Goal: Task Accomplishment & Management: Use online tool/utility

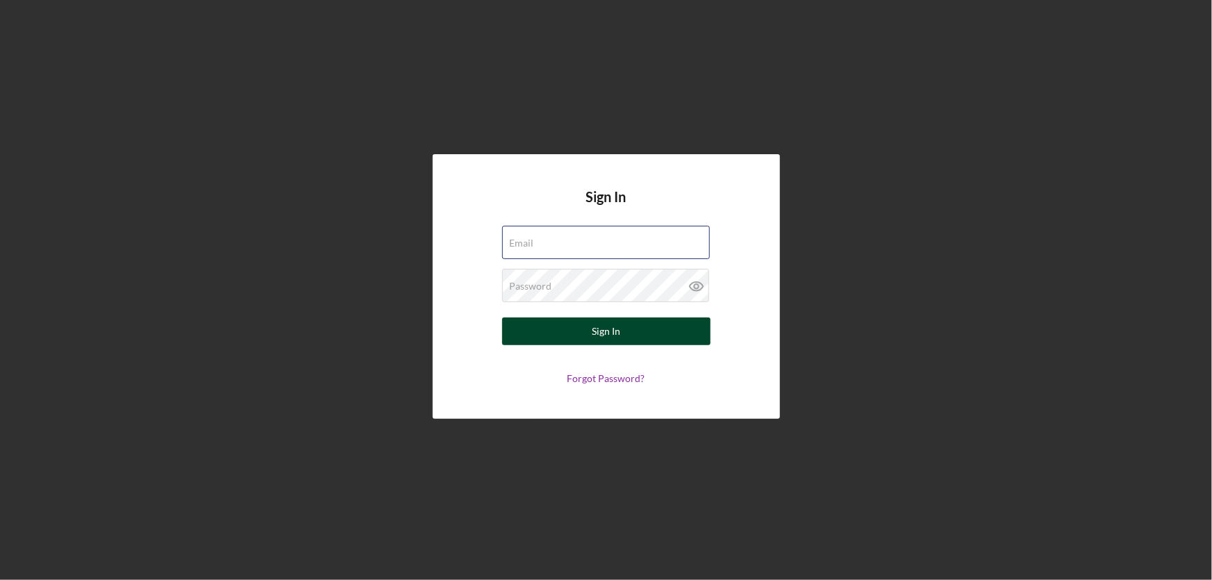
type input "[EMAIL_ADDRESS][DOMAIN_NAME]"
click at [648, 338] on button "Sign In" at bounding box center [606, 332] width 208 height 28
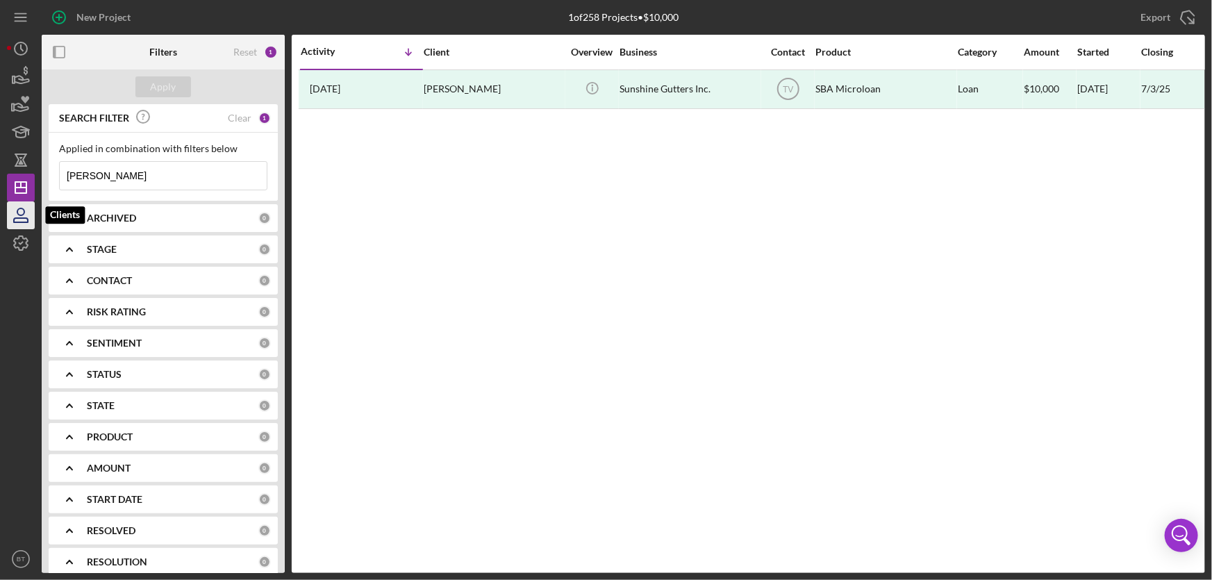
click at [27, 215] on icon "button" at bounding box center [20, 215] width 35 height 35
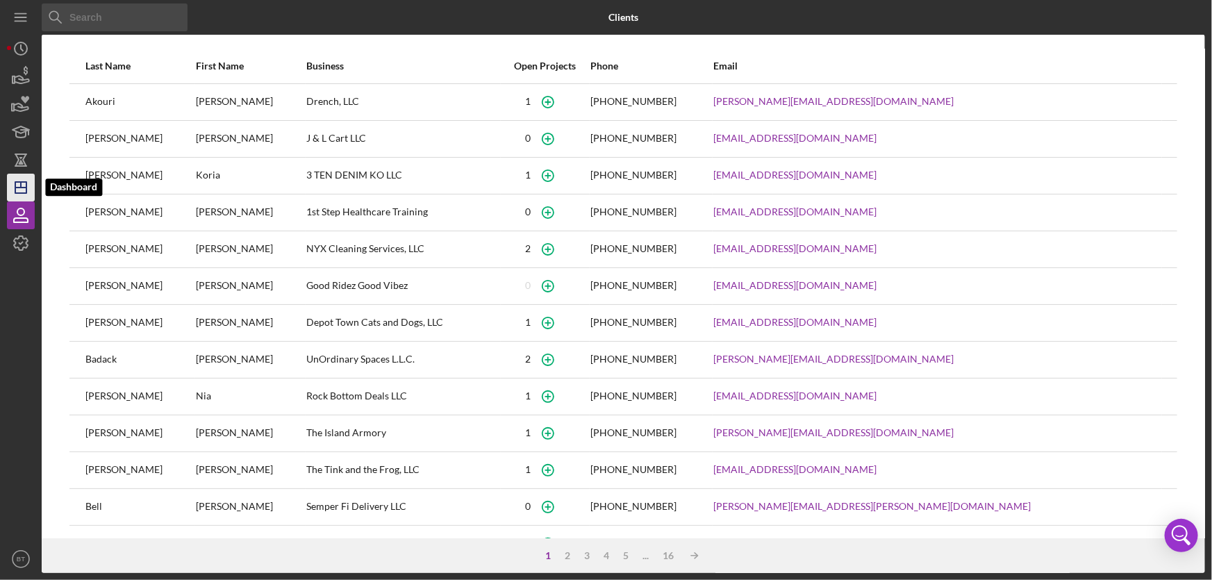
click at [31, 188] on icon "Icon/Dashboard" at bounding box center [20, 187] width 35 height 35
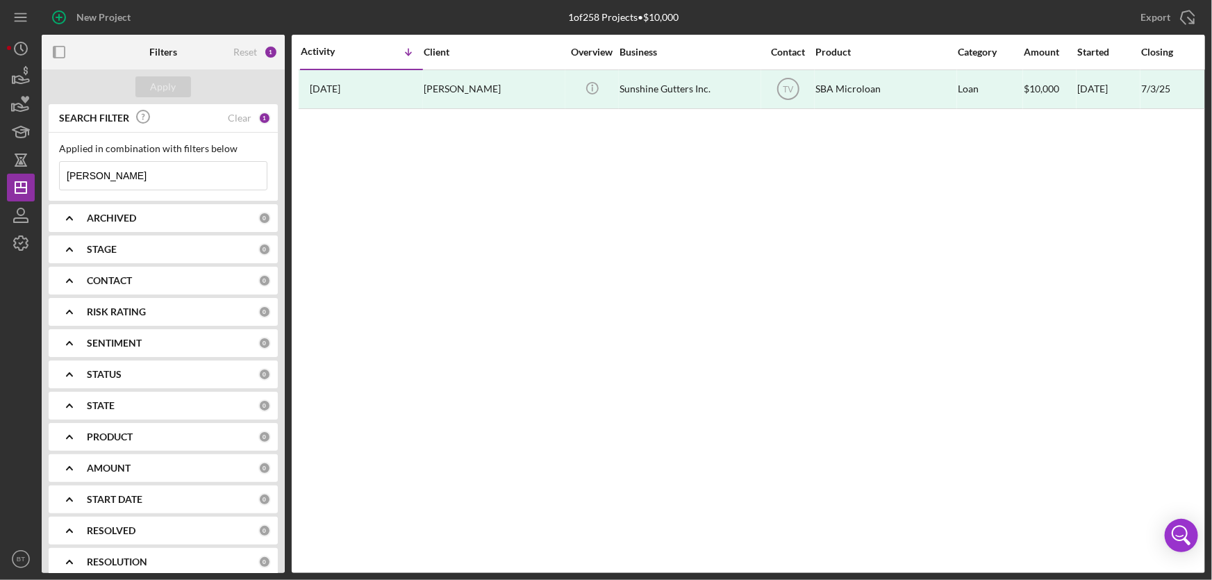
click at [153, 179] on input "[PERSON_NAME]" at bounding box center [163, 176] width 207 height 28
click at [152, 179] on input "[PERSON_NAME]" at bounding box center [163, 176] width 207 height 28
click at [228, 118] on div "SEARCH FILTER" at bounding box center [157, 118] width 203 height 31
click at [250, 51] on div "Reset" at bounding box center [245, 52] width 24 height 11
click at [228, 215] on div "Clear" at bounding box center [240, 218] width 24 height 11
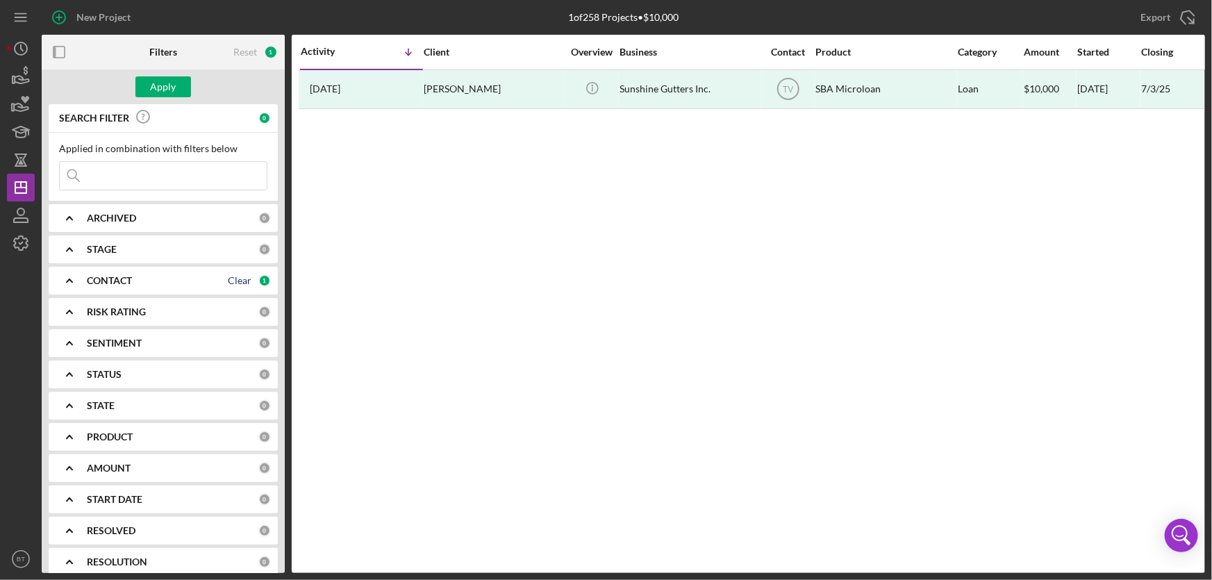
click at [238, 281] on div "Clear" at bounding box center [240, 280] width 24 height 11
drag, startPoint x: 99, startPoint y: 168, endPoint x: 83, endPoint y: 175, distance: 17.4
click at [99, 168] on input at bounding box center [163, 176] width 207 height 28
click at [20, 213] on icon "button" at bounding box center [20, 215] width 35 height 35
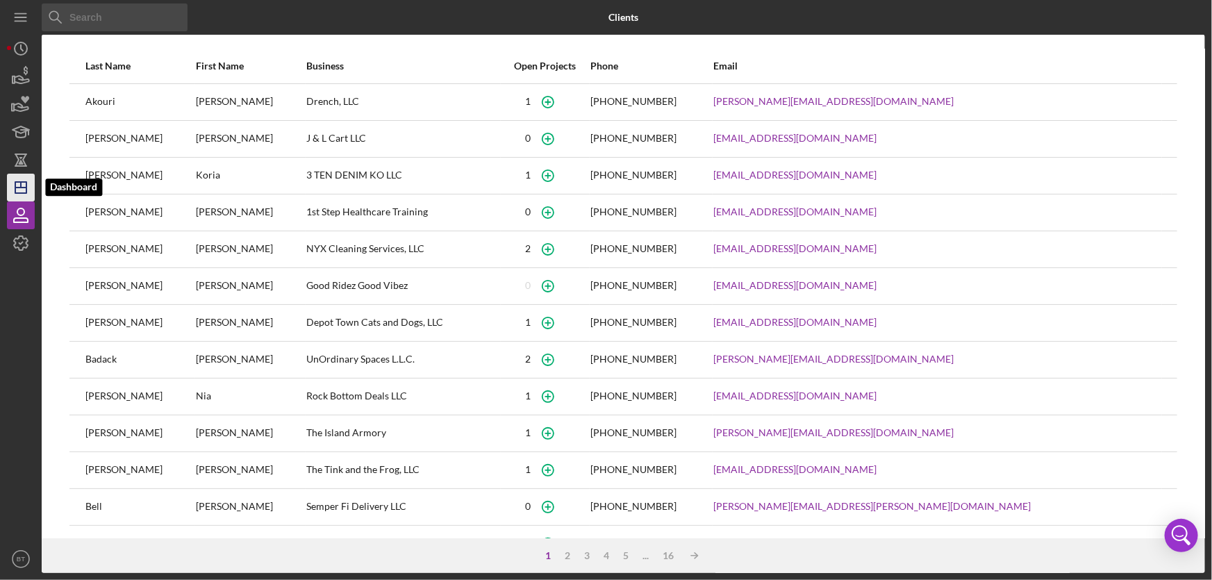
click at [24, 182] on polygon "button" at bounding box center [20, 187] width 11 height 11
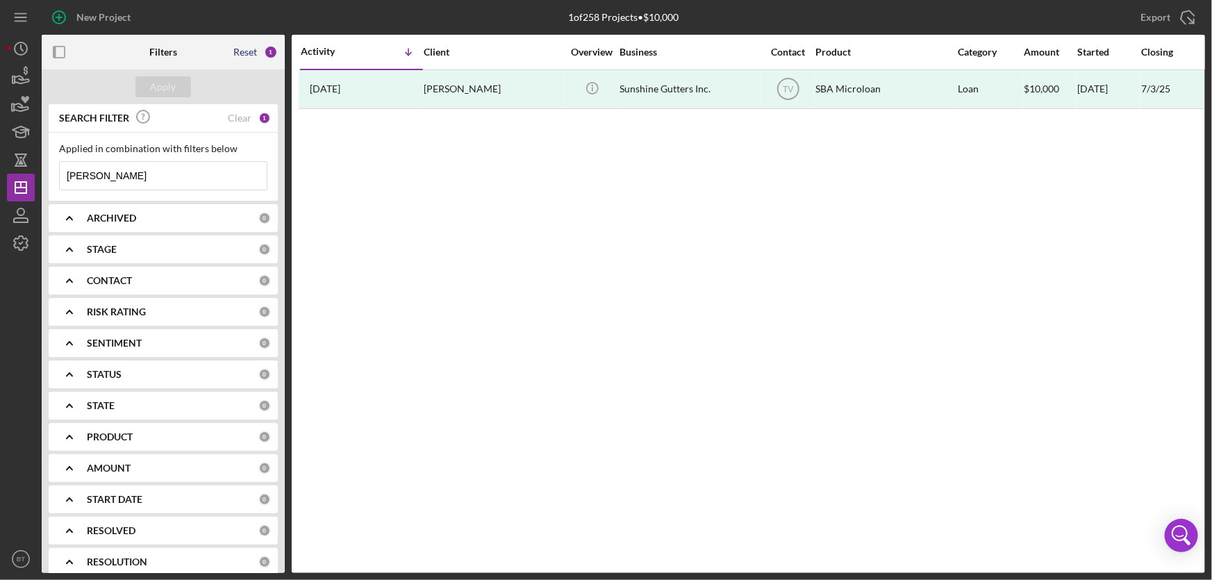
click at [250, 51] on div "Reset" at bounding box center [245, 52] width 24 height 11
click at [122, 179] on input "[PERSON_NAME]" at bounding box center [163, 176] width 207 height 28
click at [63, 49] on icon "button" at bounding box center [59, 52] width 31 height 31
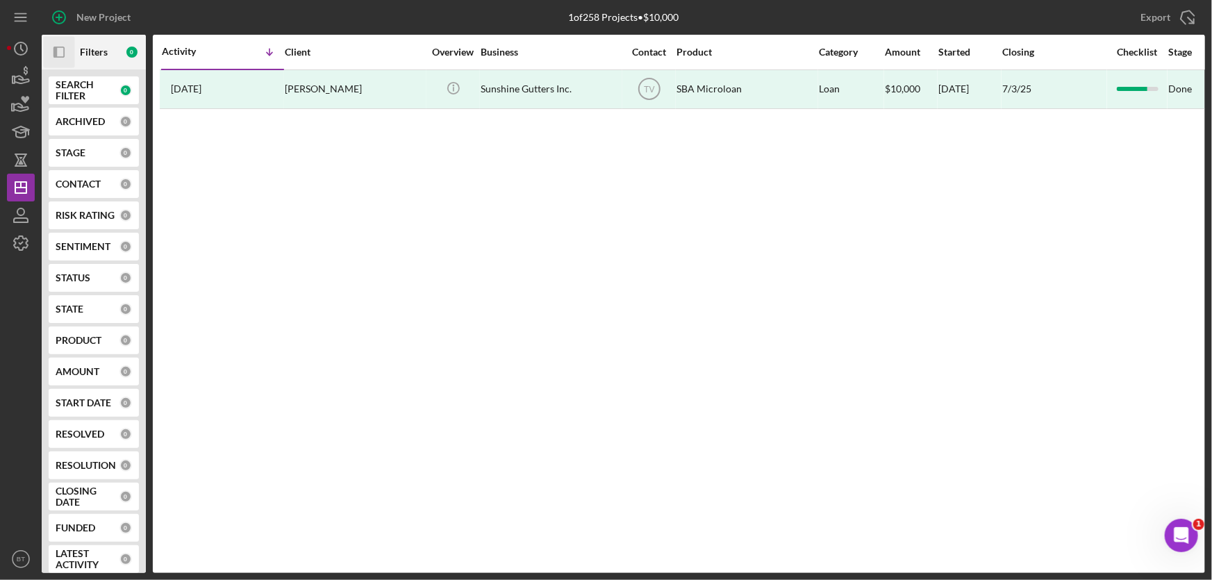
click at [58, 51] on icon "Icon/Panel Side Expand" at bounding box center [59, 52] width 31 height 31
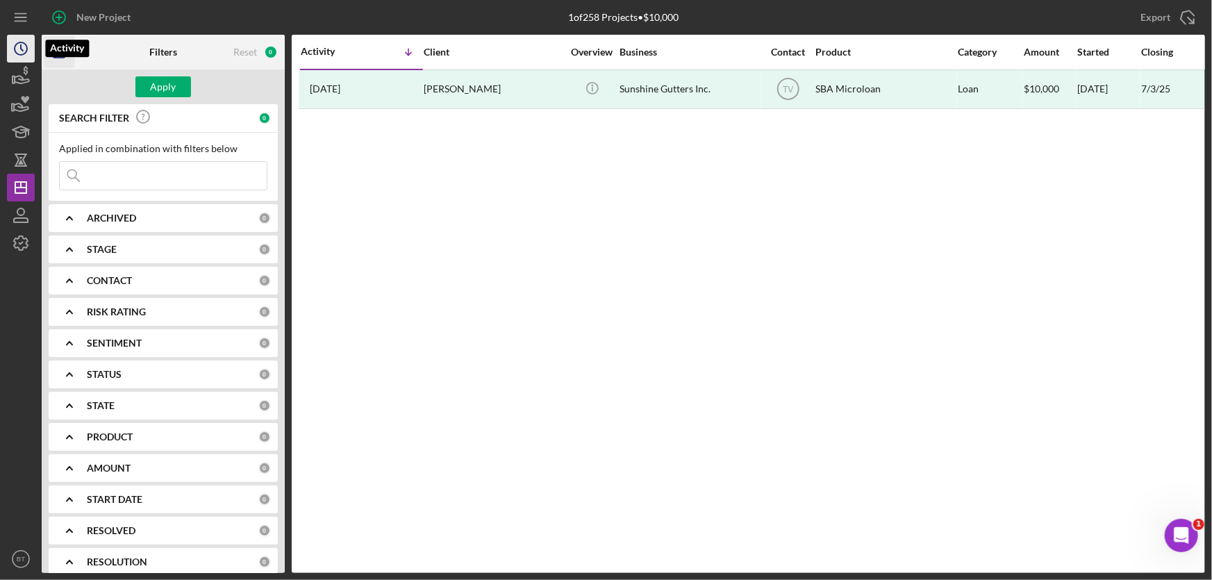
click at [15, 49] on circle "button" at bounding box center [21, 48] width 13 height 13
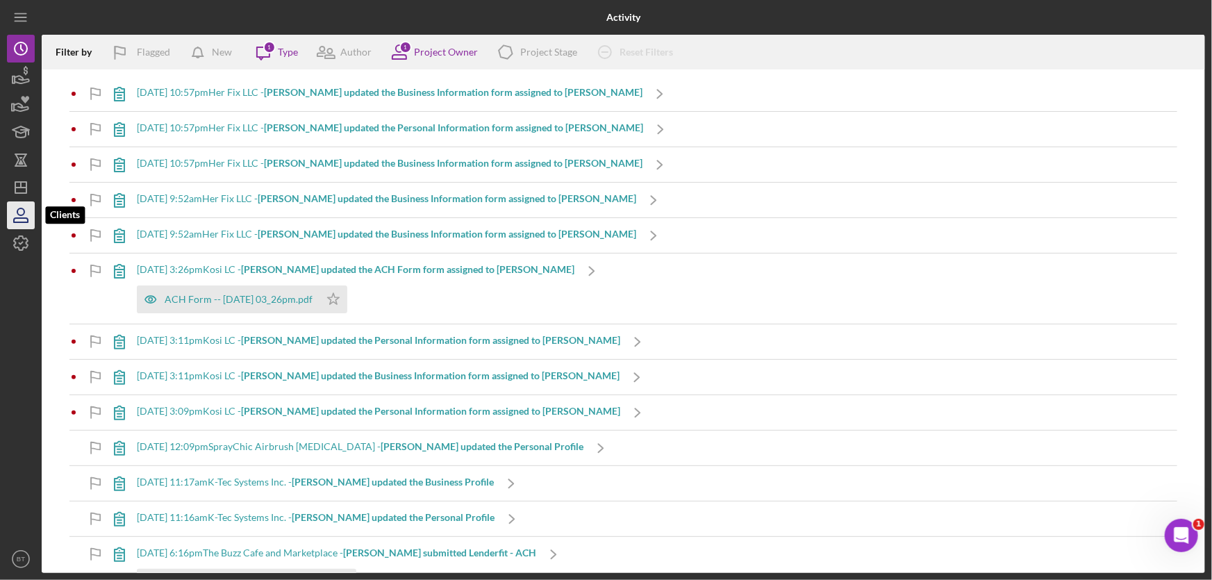
click at [26, 214] on icon "button" at bounding box center [20, 215] width 35 height 35
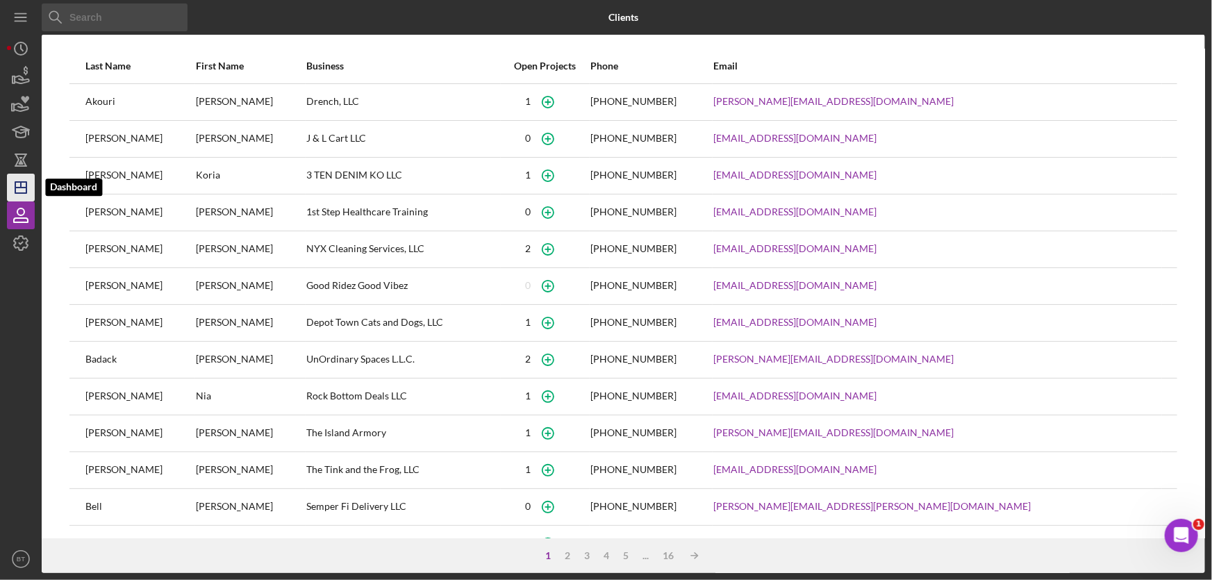
click at [22, 195] on icon "Icon/Dashboard" at bounding box center [20, 187] width 35 height 35
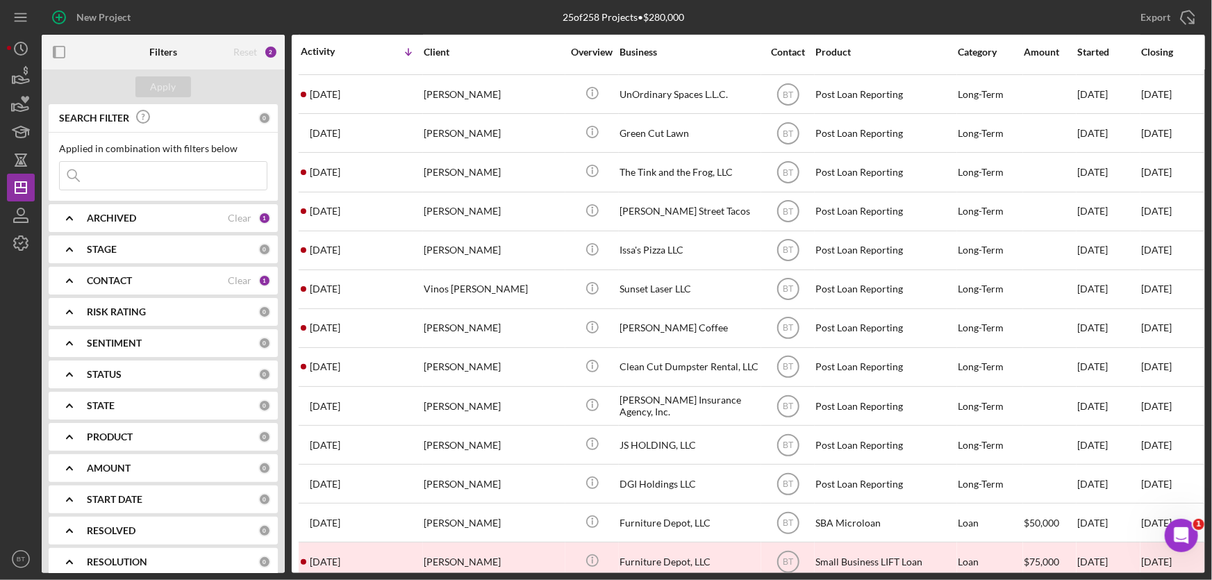
scroll to position [174, 0]
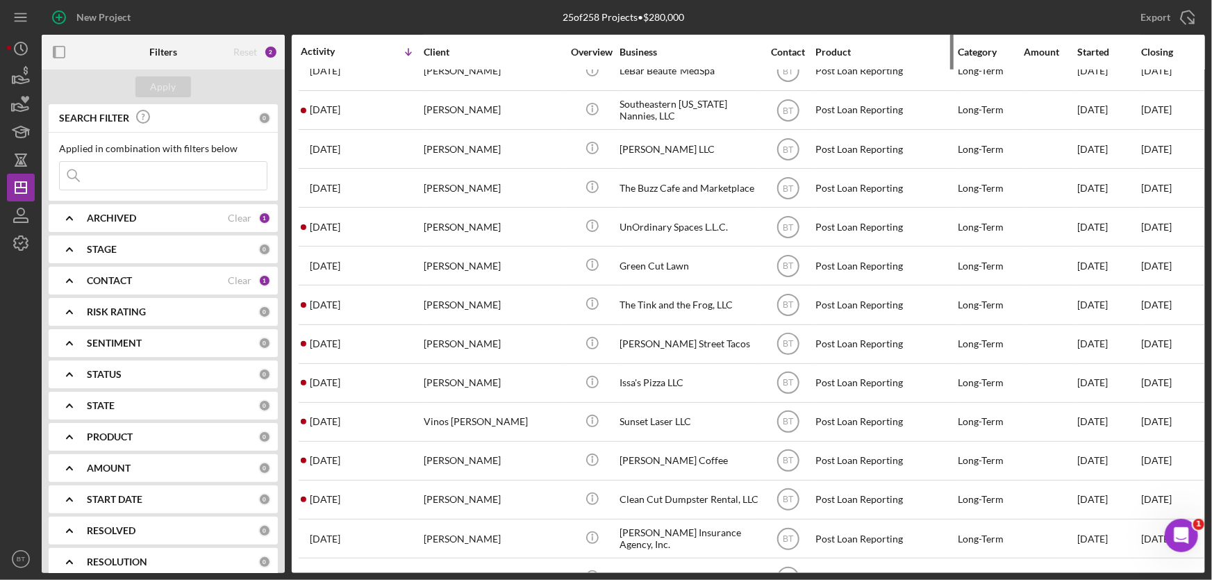
click at [844, 51] on div "Product" at bounding box center [885, 52] width 139 height 11
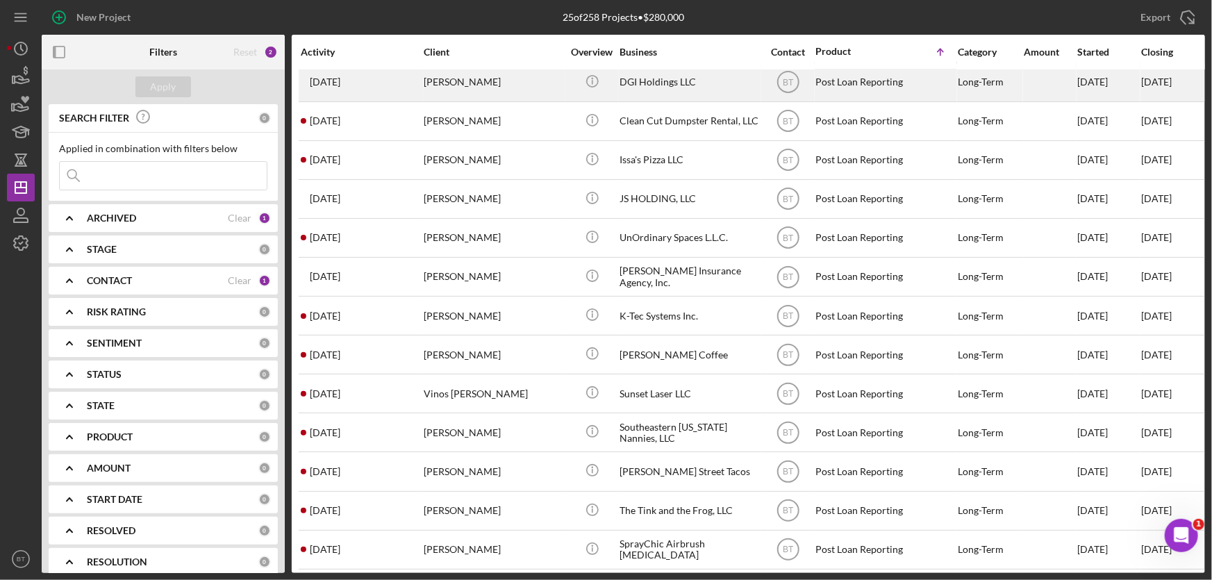
scroll to position [0, 0]
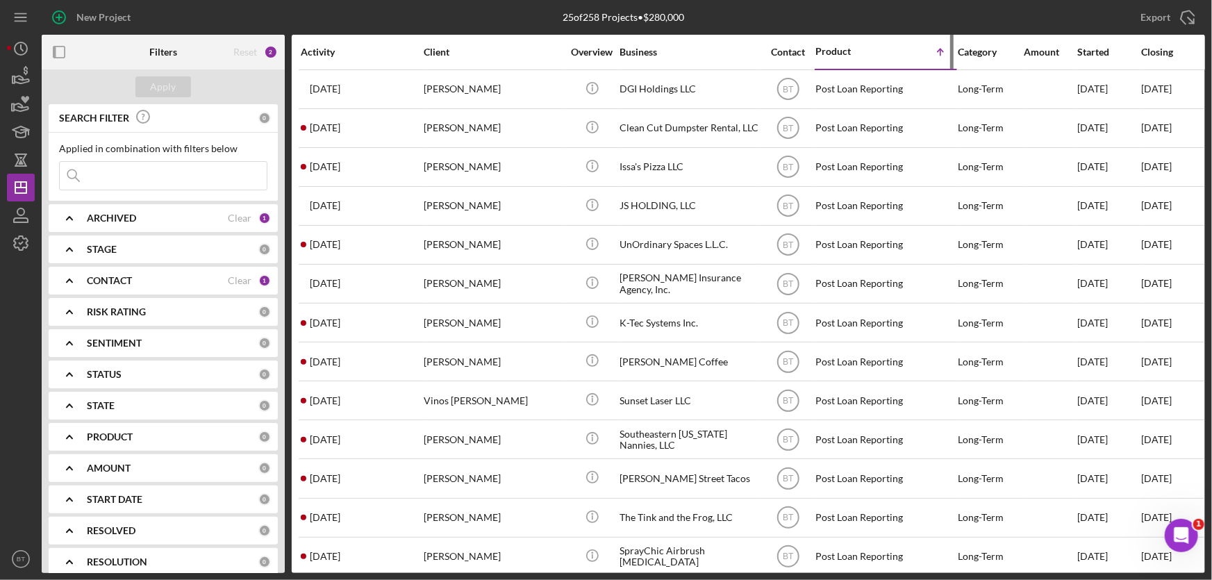
click at [835, 39] on div "Product Icon/Table Sort Arrow" at bounding box center [885, 51] width 139 height 33
click at [835, 49] on div "Product" at bounding box center [850, 51] width 69 height 11
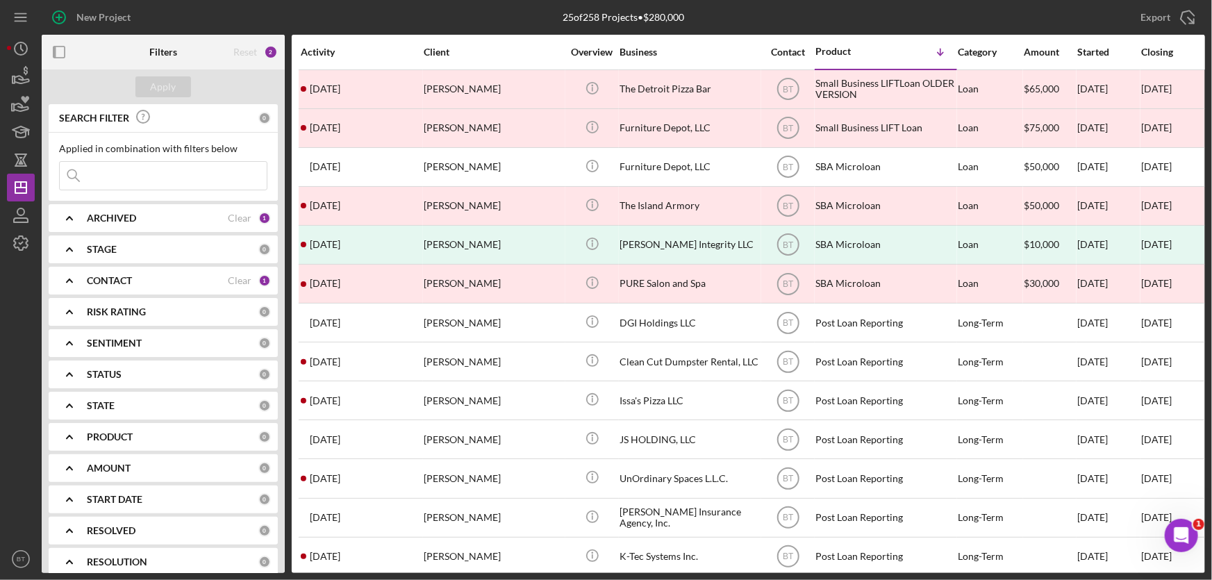
click at [319, 54] on div "Activity" at bounding box center [362, 52] width 122 height 11
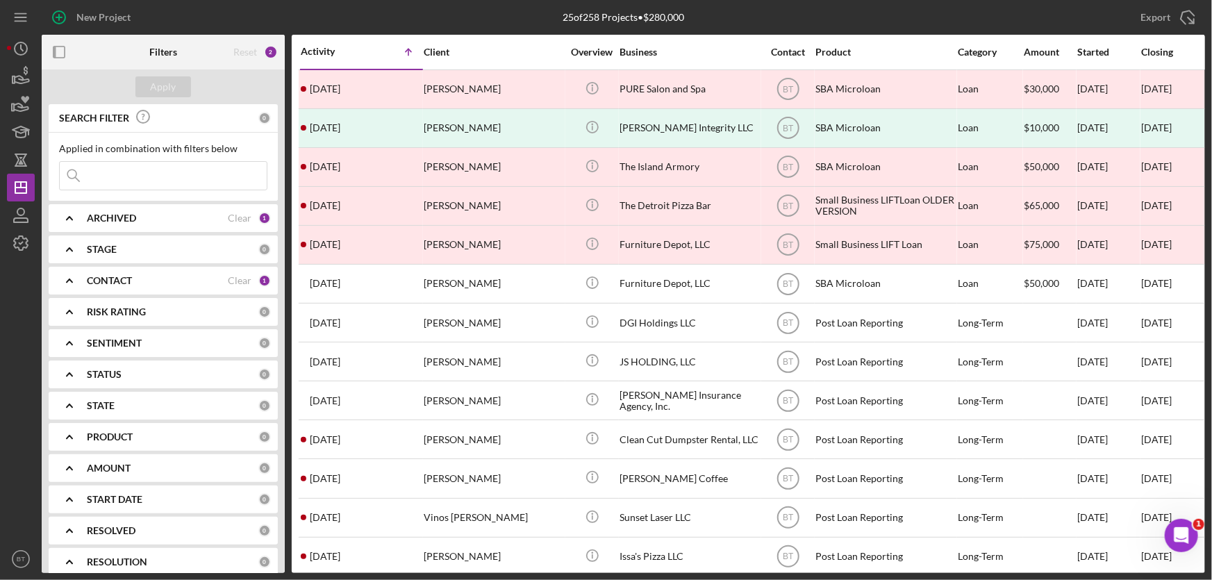
click at [328, 43] on div "Activity Icon/Table Sort Arrow" at bounding box center [362, 51] width 122 height 33
click at [323, 51] on div "Activity" at bounding box center [331, 51] width 61 height 11
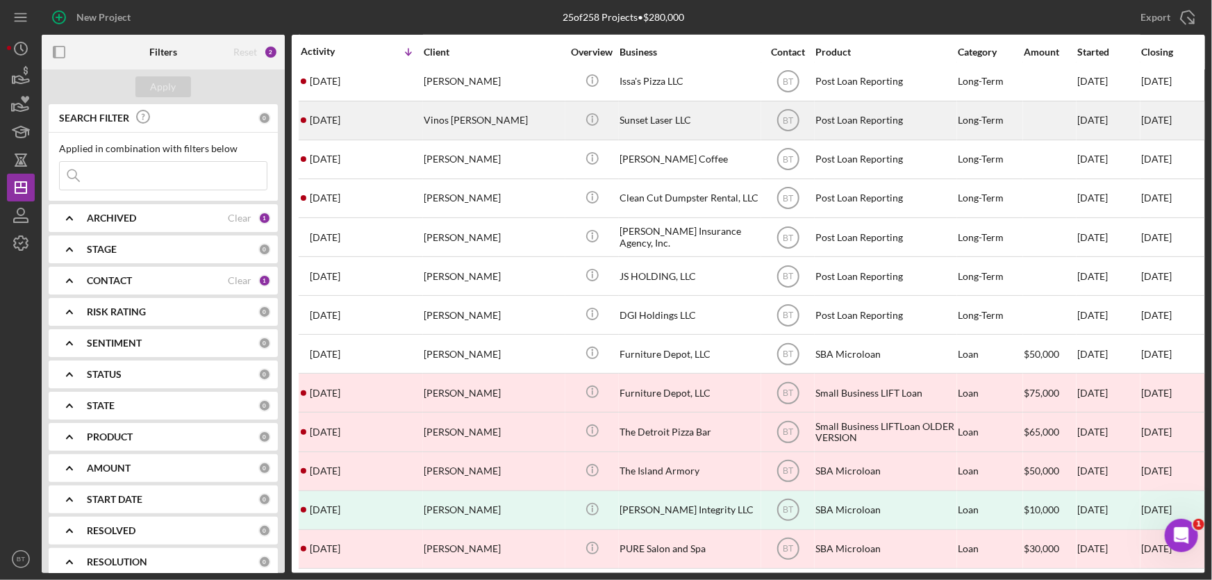
scroll to position [490, 0]
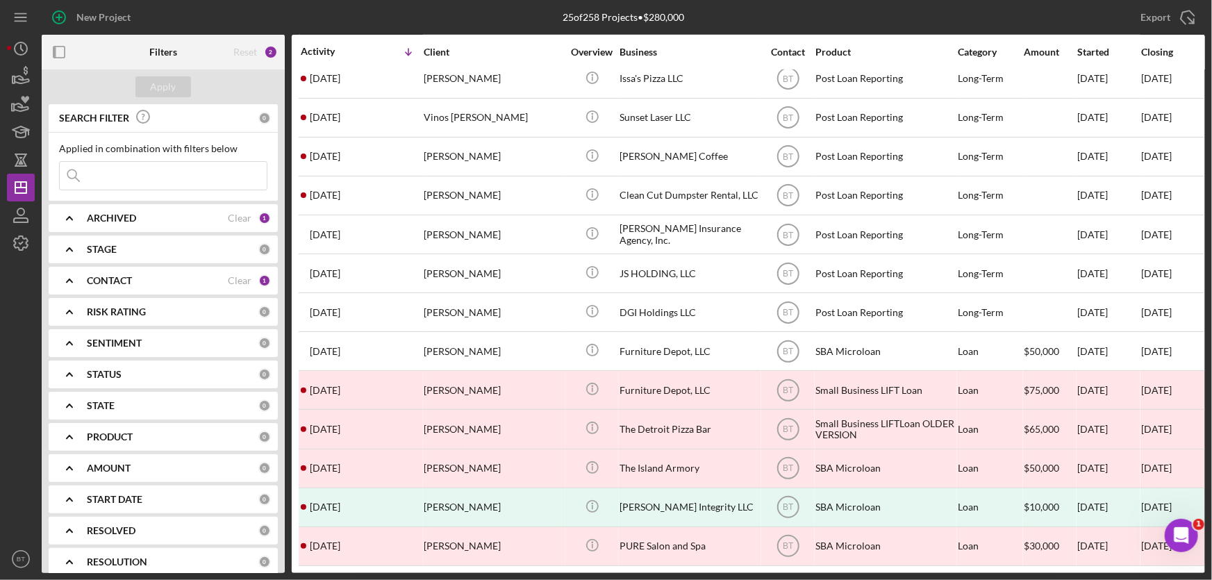
click at [161, 436] on div "PRODUCT" at bounding box center [173, 436] width 172 height 11
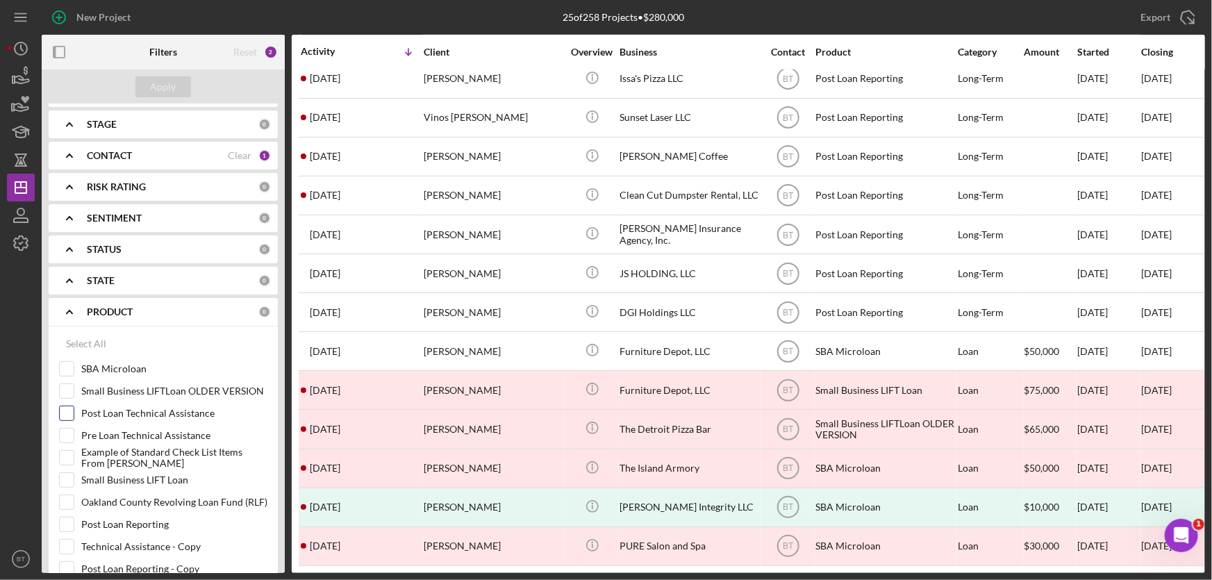
scroll to position [126, 0]
click at [74, 368] on div at bounding box center [66, 368] width 15 height 15
click at [69, 370] on input "SBA Microloan" at bounding box center [67, 368] width 14 height 14
checkbox input "true"
click at [66, 386] on input "Small Business LIFTLoan OLDER VERSION" at bounding box center [67, 391] width 14 height 14
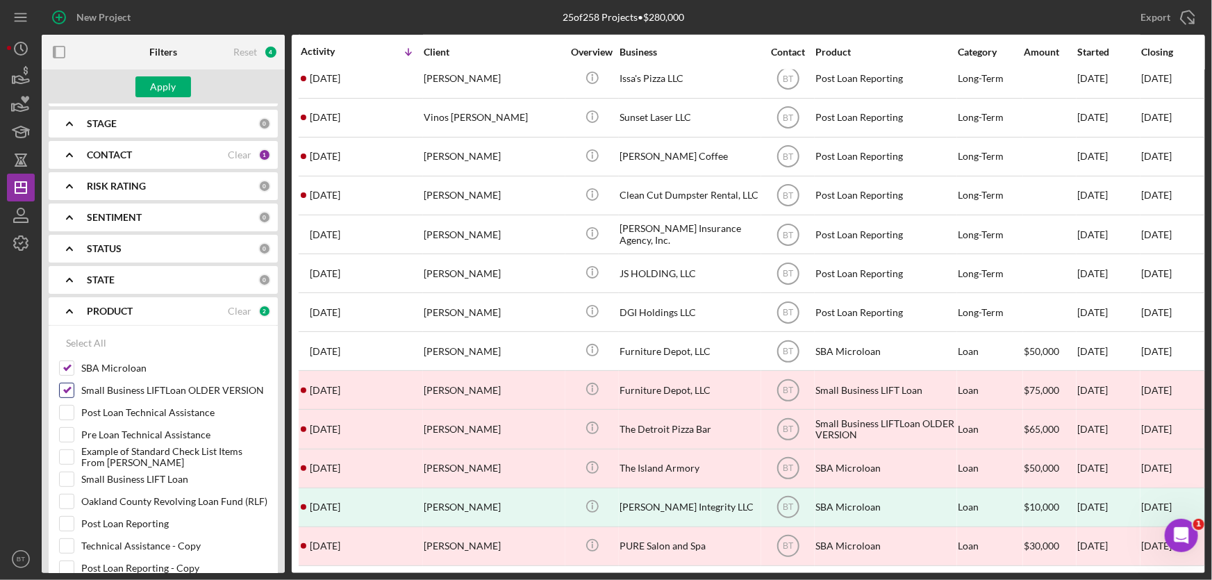
click at [66, 386] on input "Small Business LIFTLoan OLDER VERSION" at bounding box center [67, 391] width 14 height 14
checkbox input "false"
click at [69, 479] on input "Small Business LIFT Loan" at bounding box center [67, 479] width 14 height 14
checkbox input "true"
click at [172, 90] on div "Apply" at bounding box center [164, 86] width 26 height 21
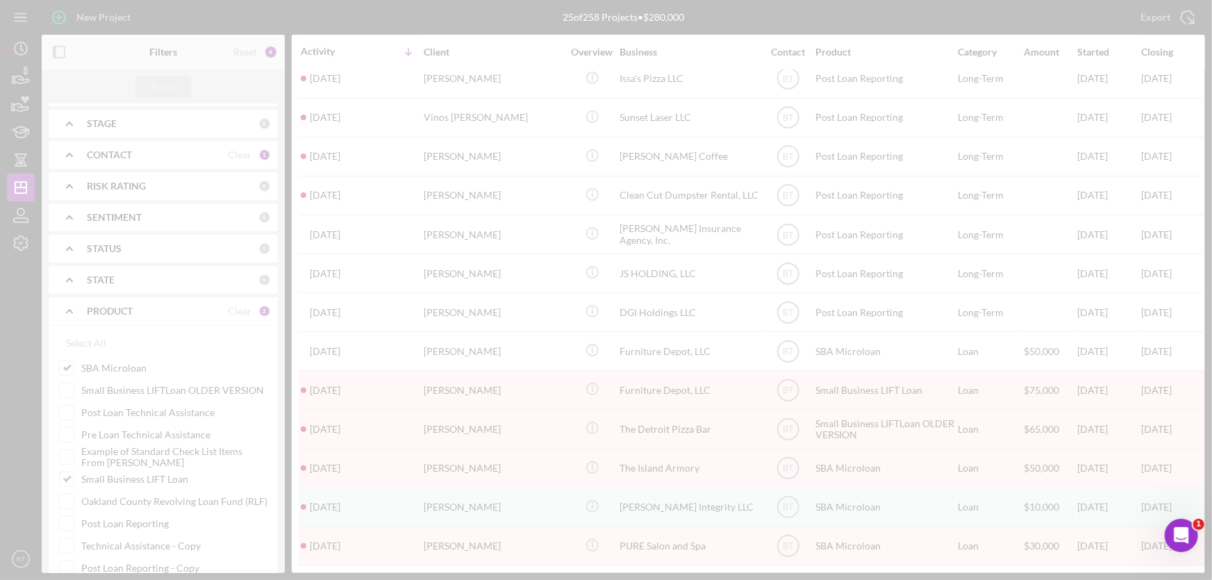
scroll to position [0, 0]
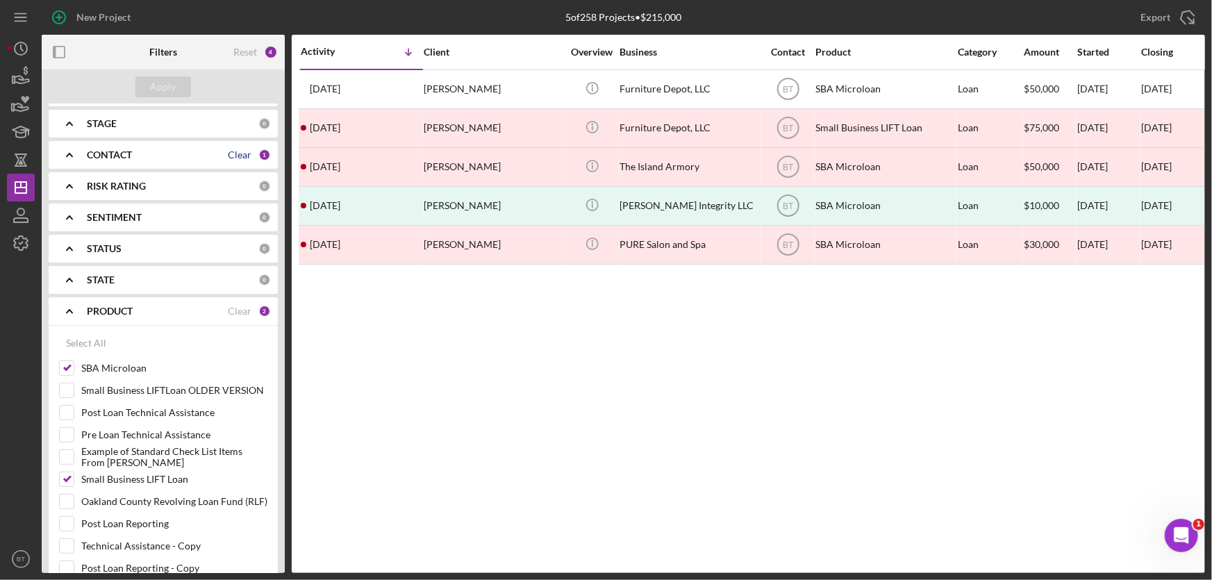
click at [229, 154] on div "Clear" at bounding box center [240, 154] width 24 height 11
click at [167, 79] on div "Apply" at bounding box center [164, 86] width 26 height 21
